Goal: Information Seeking & Learning: Learn about a topic

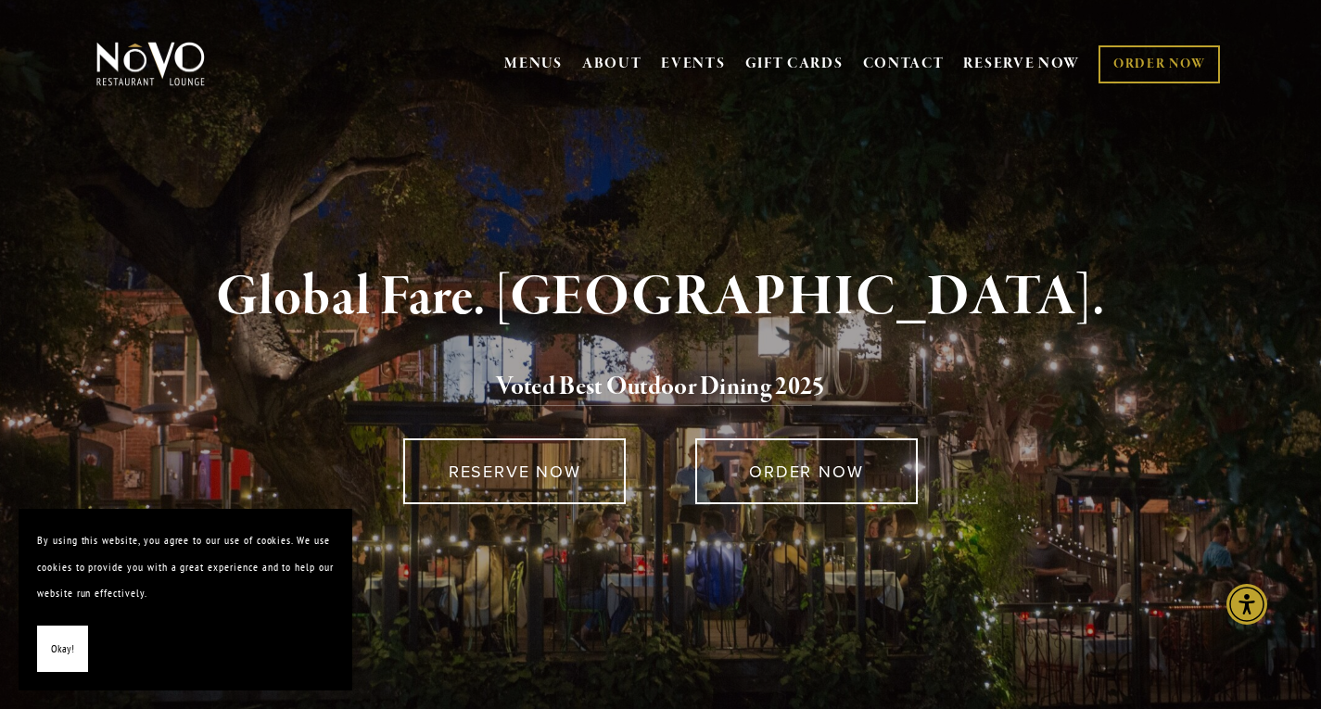
click at [62, 652] on span "Okay!" at bounding box center [62, 649] width 23 height 27
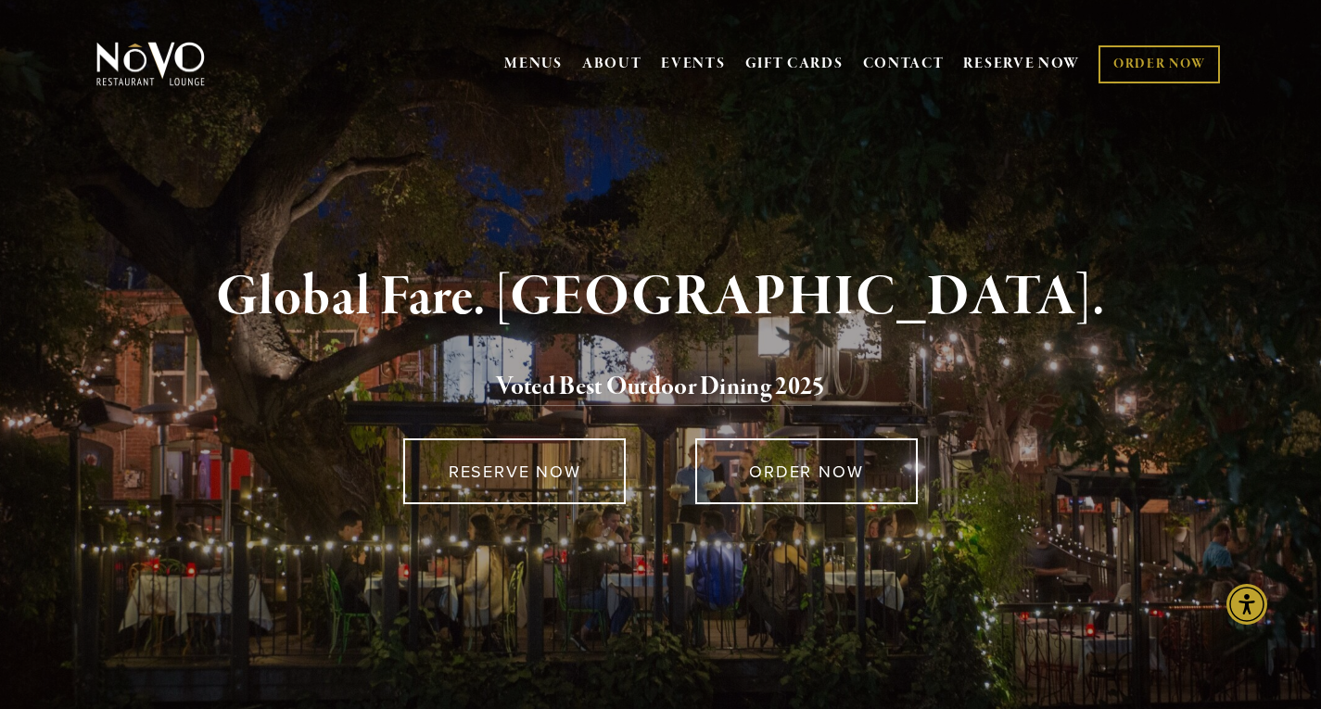
drag, startPoint x: 538, startPoint y: 47, endPoint x: 438, endPoint y: 98, distance: 112.3
click at [438, 98] on div "MENUS BRUNCH LUNCH LATE LUNCH DINNER KID'S DESSERT WINE COCKTAILS BEER SPIRITS …" at bounding box center [660, 66] width 1321 height 95
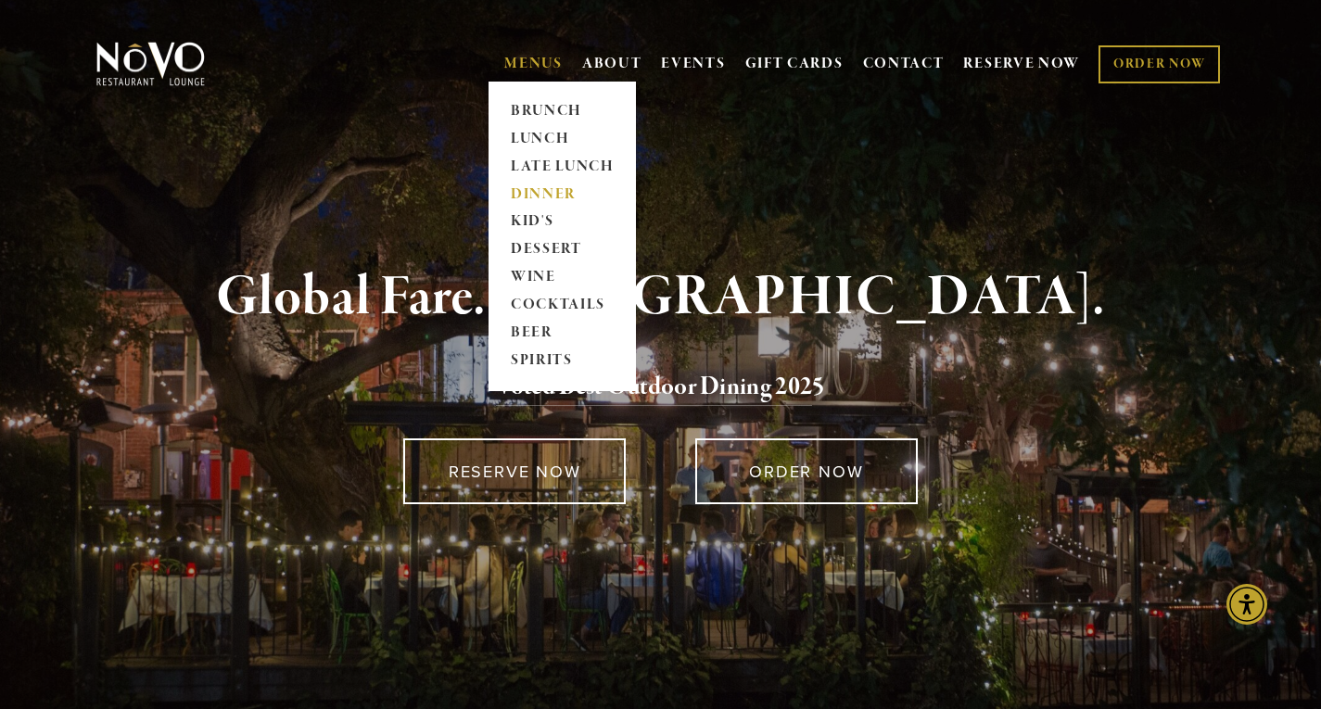
click at [537, 195] on link "DINNER" at bounding box center [562, 195] width 116 height 28
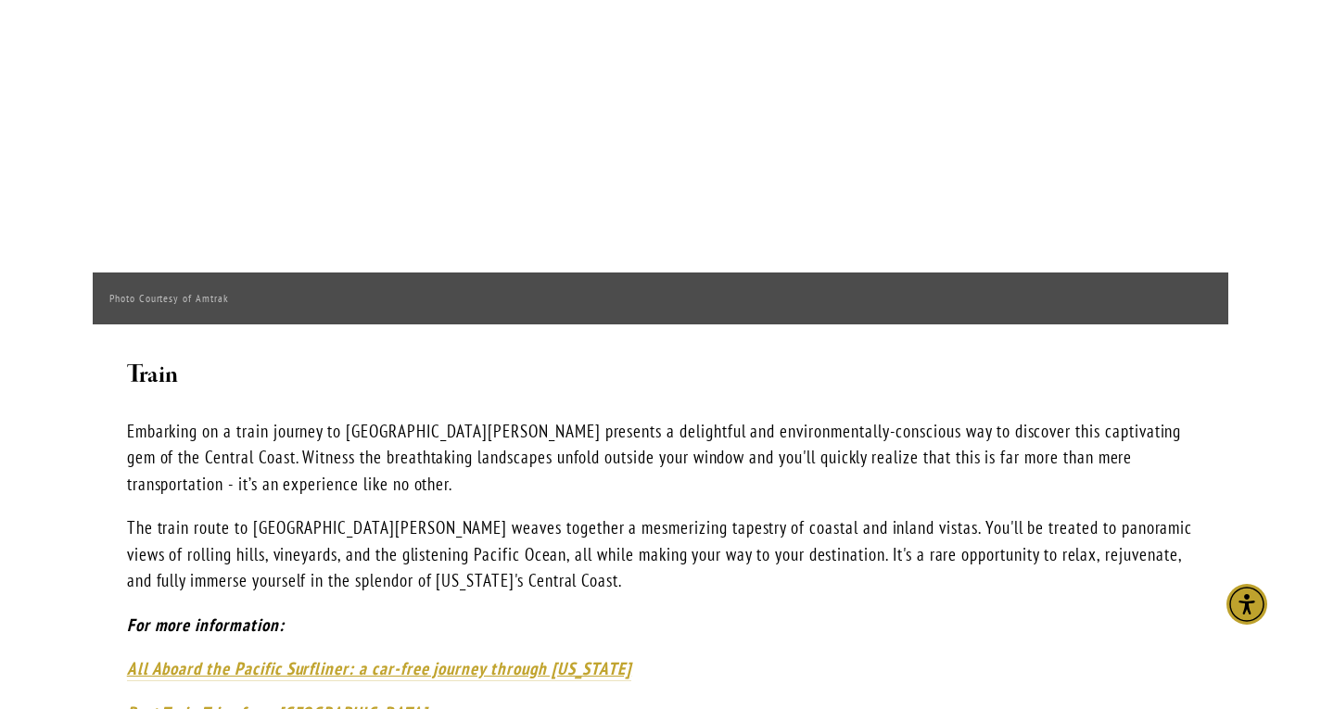
scroll to position [2325, 0]
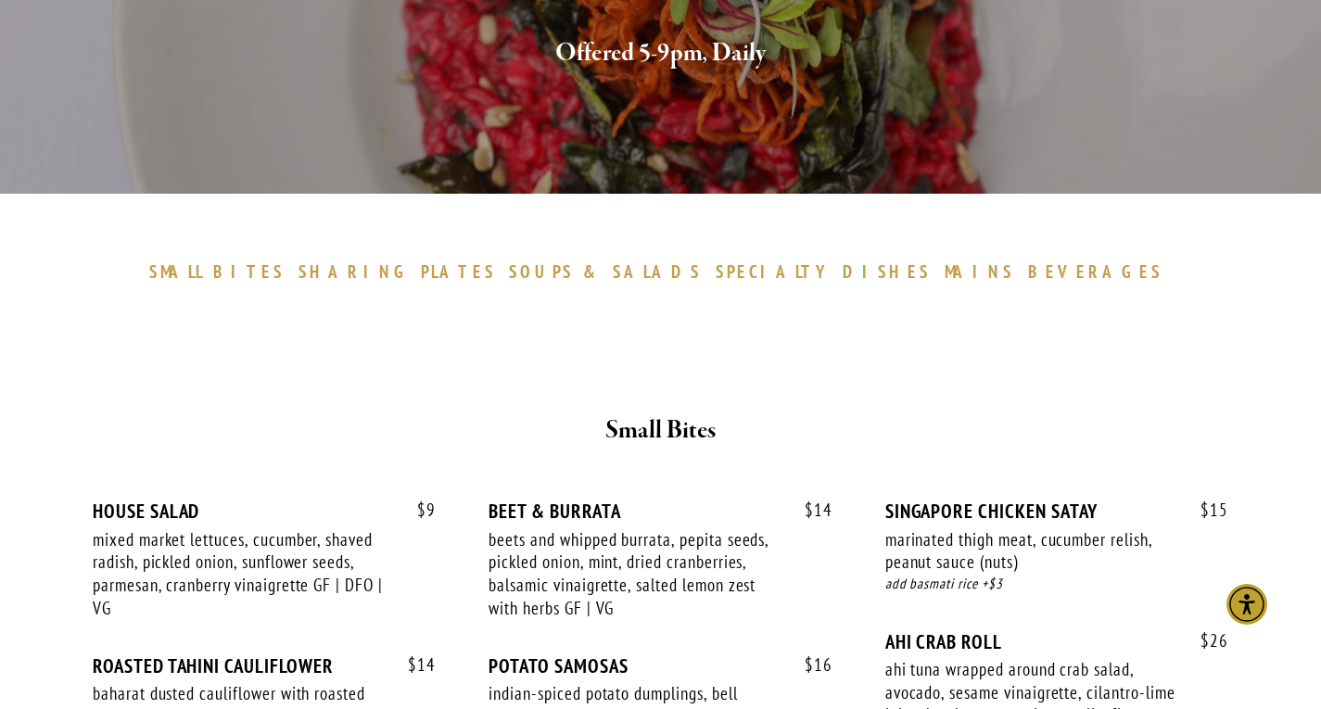
scroll to position [377, 0]
click at [496, 271] on span "PLATES" at bounding box center [458, 271] width 75 height 22
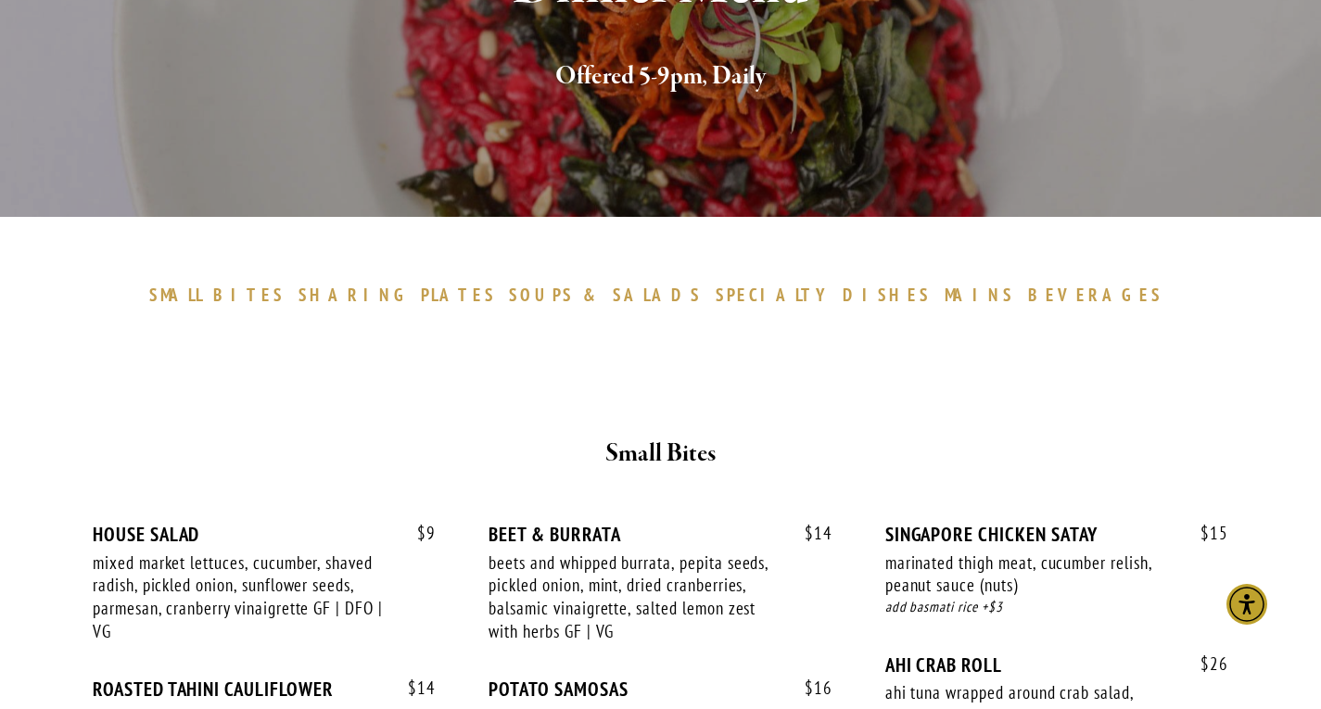
scroll to position [351, 0]
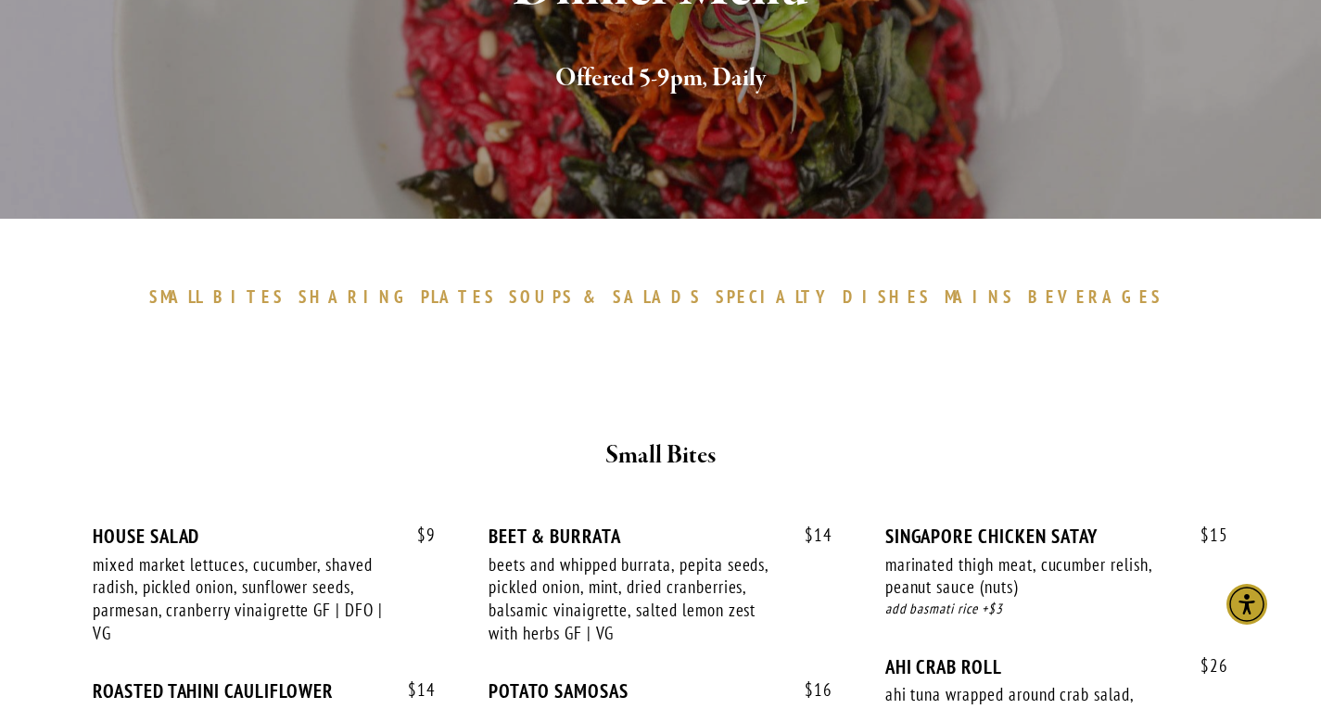
click at [843, 296] on span "DISHES" at bounding box center [887, 296] width 88 height 22
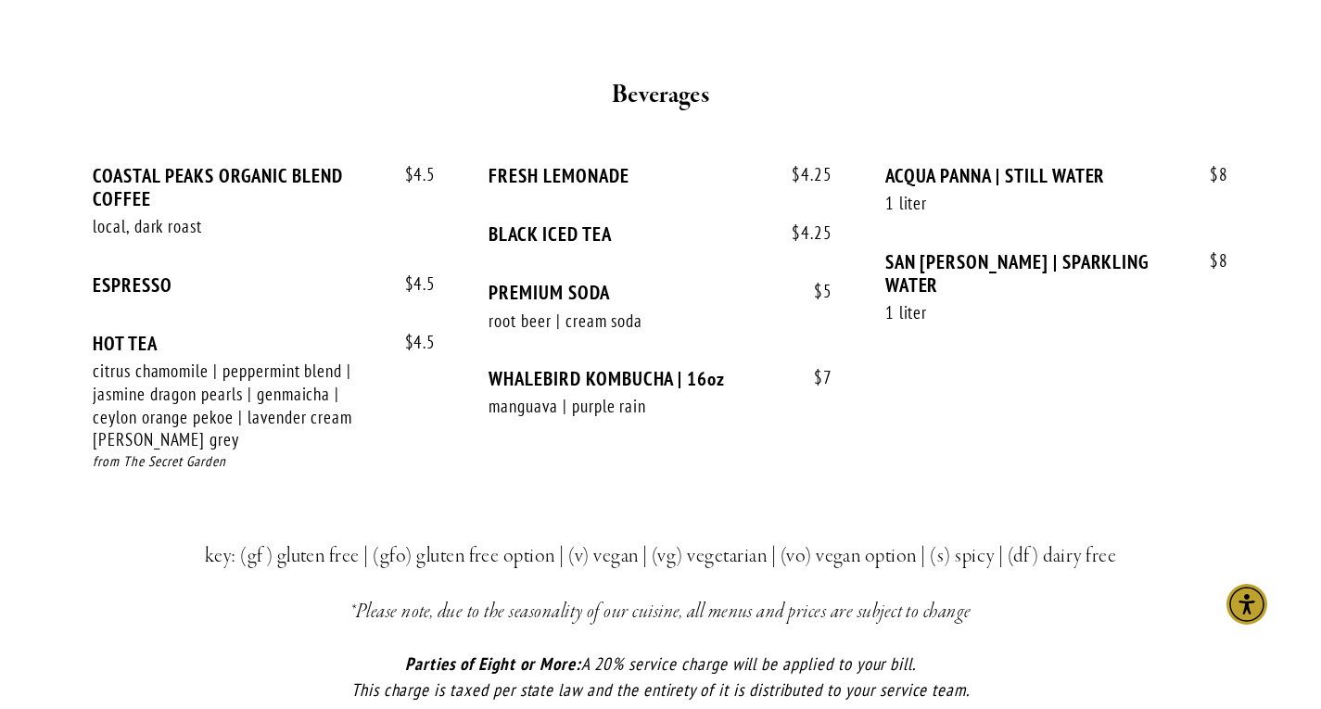
scroll to position [3815, 0]
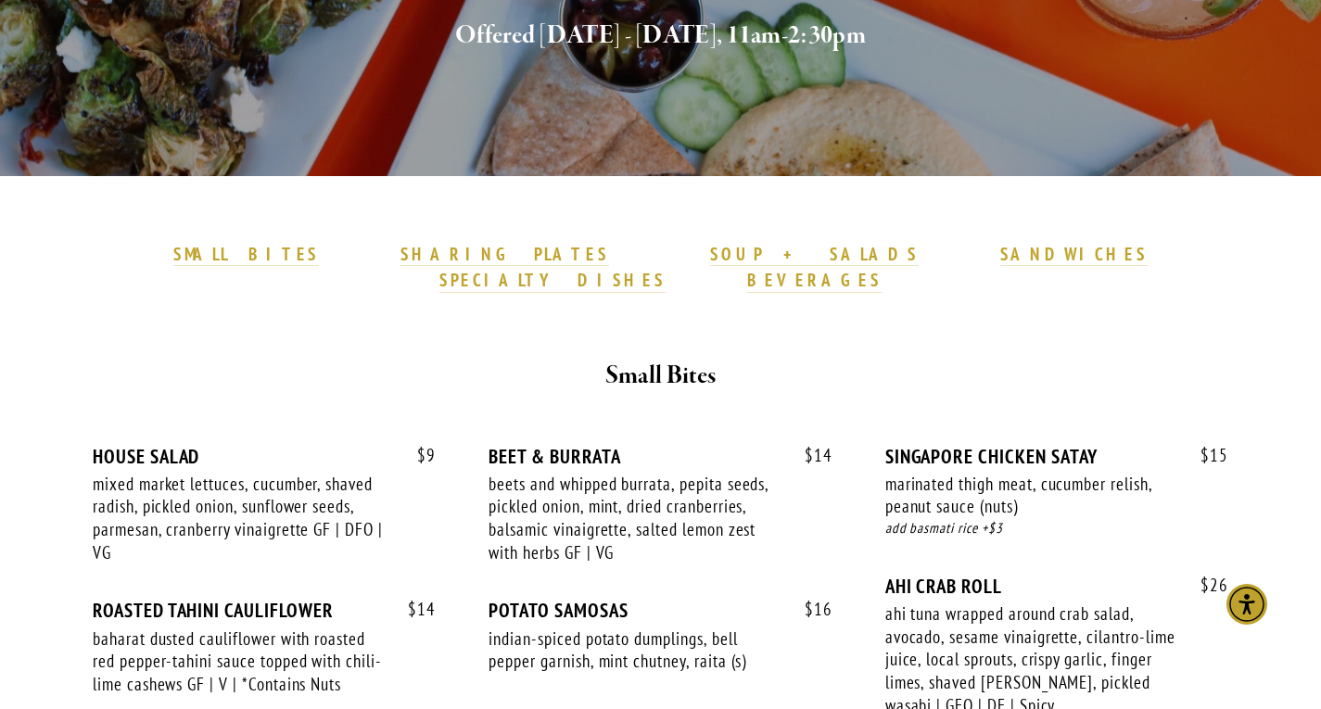
scroll to position [367, 0]
